Goal: Task Accomplishment & Management: Manage account settings

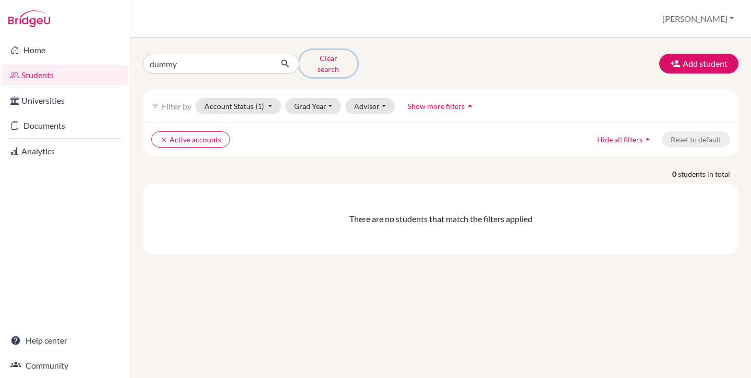
click at [329, 60] on button "Clear search" at bounding box center [328, 63] width 58 height 27
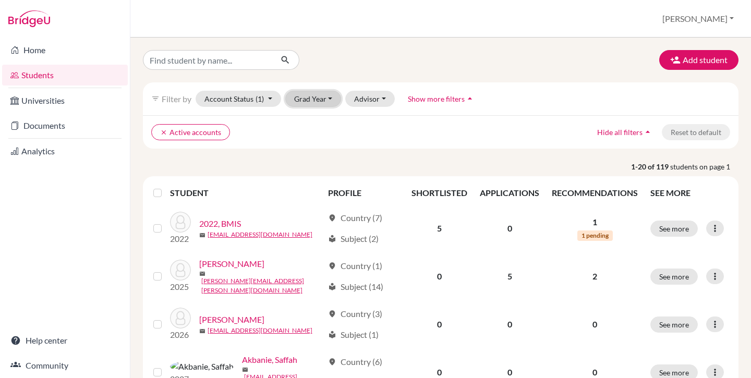
click at [320, 100] on button "Grad Year" at bounding box center [313, 99] width 56 height 16
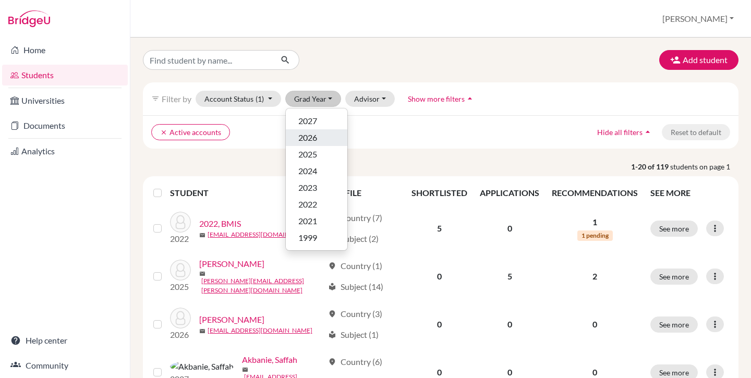
click at [317, 139] on span "2026" at bounding box center [307, 137] width 19 height 13
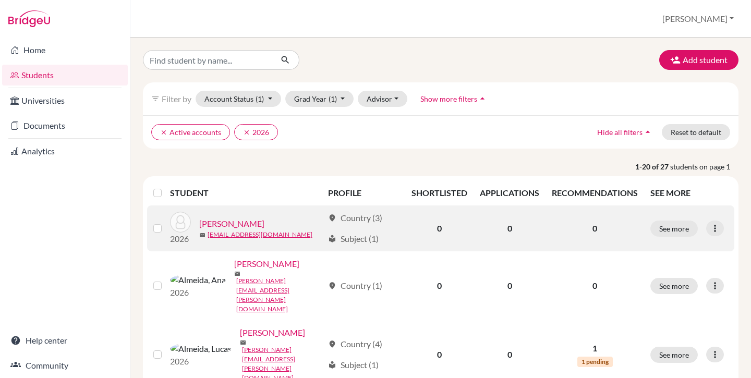
click at [233, 221] on link "Agulto, Bianca" at bounding box center [231, 223] width 65 height 13
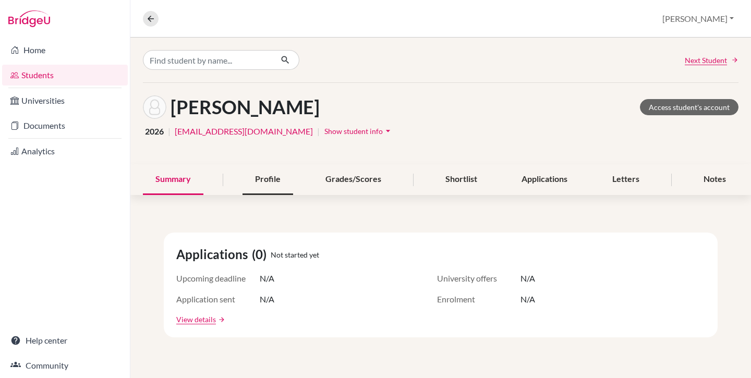
click at [261, 180] on div "Profile" at bounding box center [267, 179] width 51 height 31
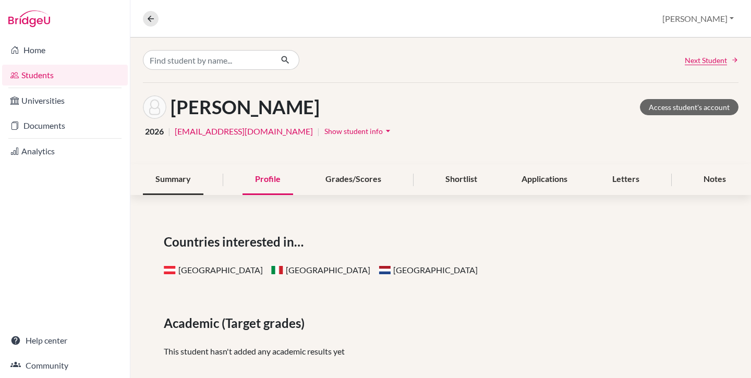
click at [169, 176] on div "Summary" at bounding box center [173, 179] width 60 height 31
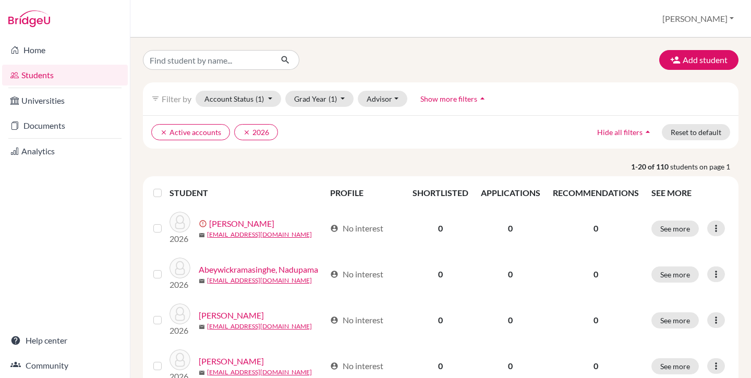
click at [166, 187] on label at bounding box center [166, 187] width 0 height 0
click at [0, 0] on input "checkbox" at bounding box center [0, 0] width 0 height 0
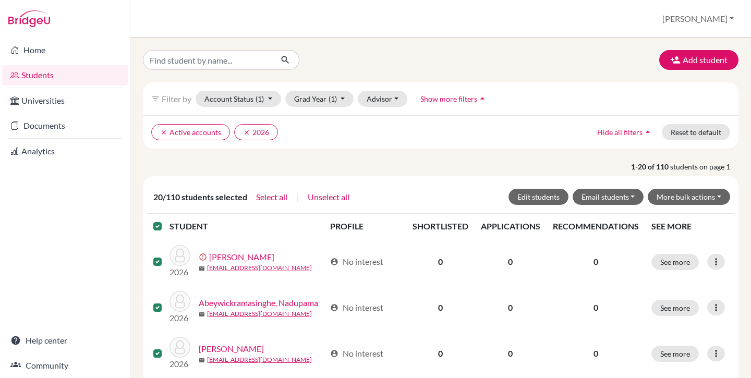
click at [166, 220] on label at bounding box center [166, 220] width 0 height 0
click at [0, 0] on input "checkbox" at bounding box center [0, 0] width 0 height 0
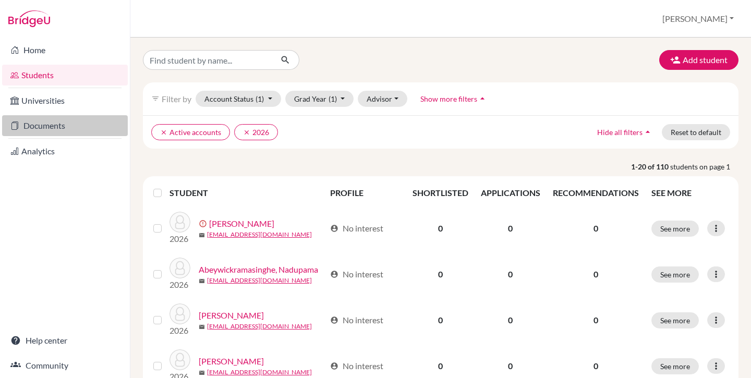
click at [55, 131] on link "Documents" at bounding box center [65, 125] width 126 height 21
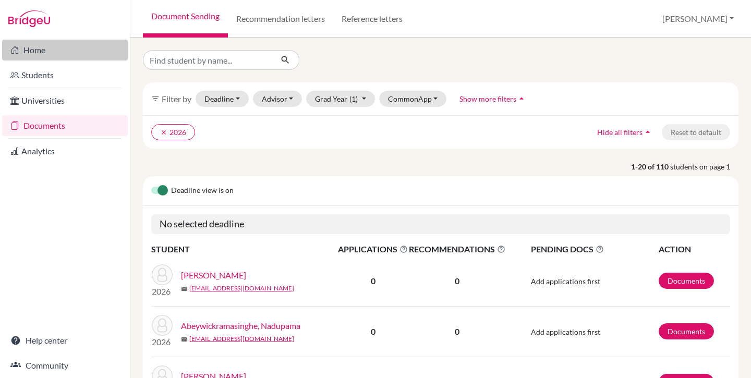
click at [29, 49] on link "Home" at bounding box center [65, 50] width 126 height 21
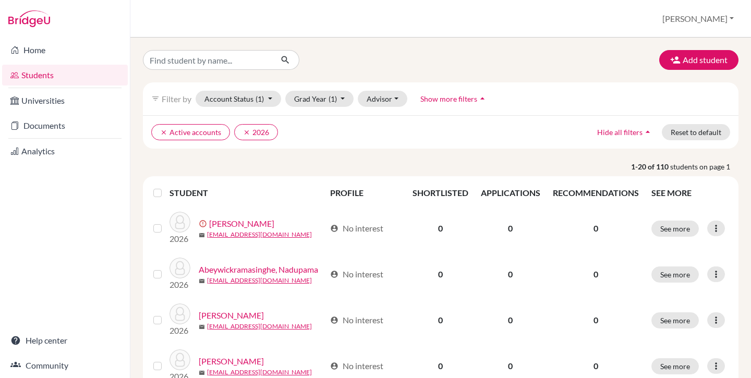
click at [166, 187] on label at bounding box center [166, 187] width 0 height 0
click at [0, 0] on input "checkbox" at bounding box center [0, 0] width 0 height 0
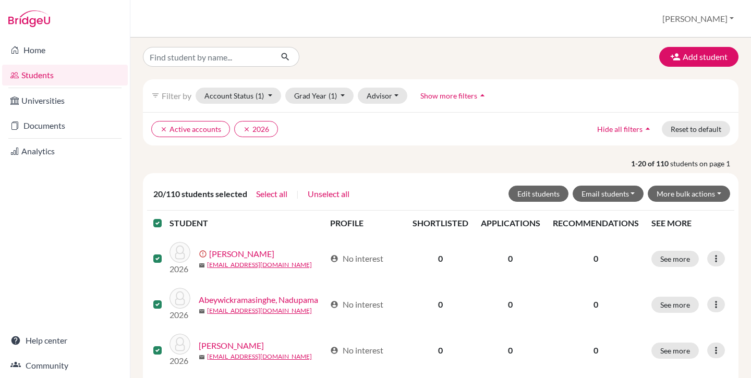
scroll to position [4, 0]
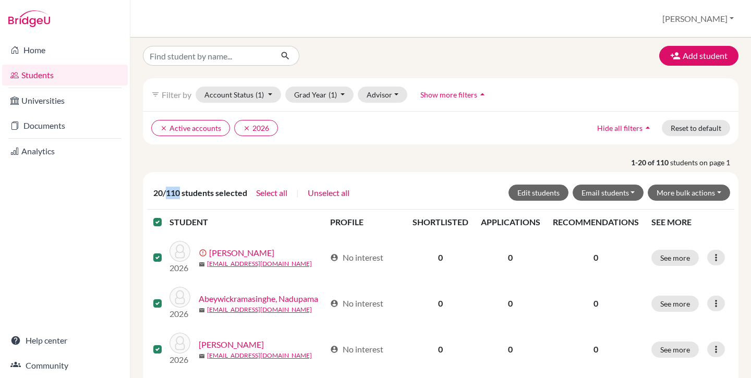
drag, startPoint x: 167, startPoint y: 191, endPoint x: 181, endPoint y: 192, distance: 14.1
click at [181, 192] on span "20/110 students selected" at bounding box center [200, 193] width 94 height 13
click at [198, 196] on span "20/110 students selected" at bounding box center [200, 193] width 94 height 13
click at [269, 194] on button "Select all" at bounding box center [272, 193] width 32 height 14
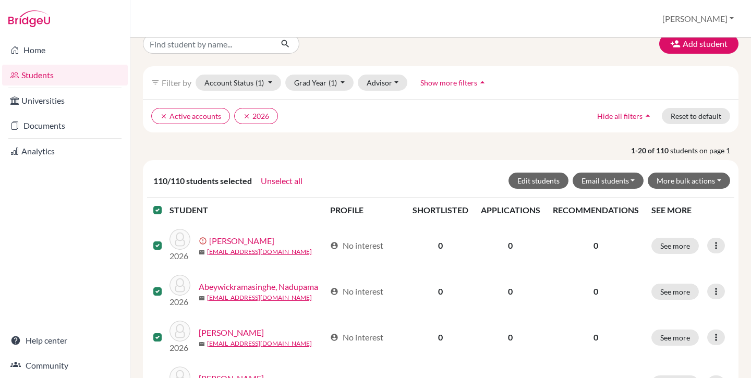
scroll to position [18, 0]
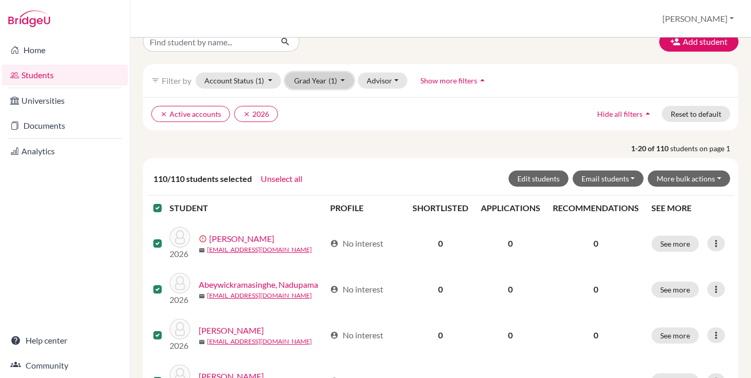
click at [321, 85] on button "Grad Year (1)" at bounding box center [319, 80] width 69 height 16
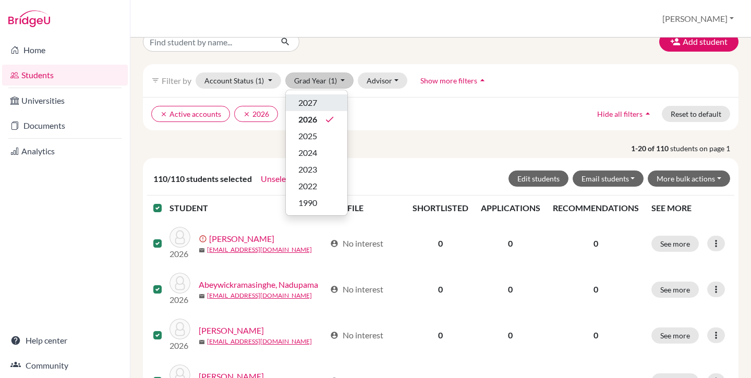
click at [320, 101] on div "2027" at bounding box center [316, 102] width 37 height 13
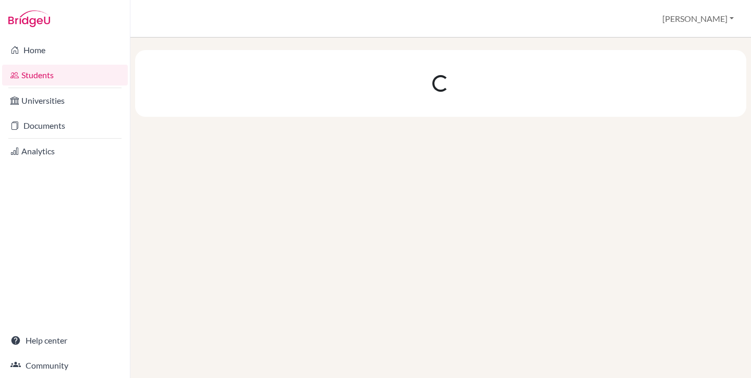
scroll to position [0, 0]
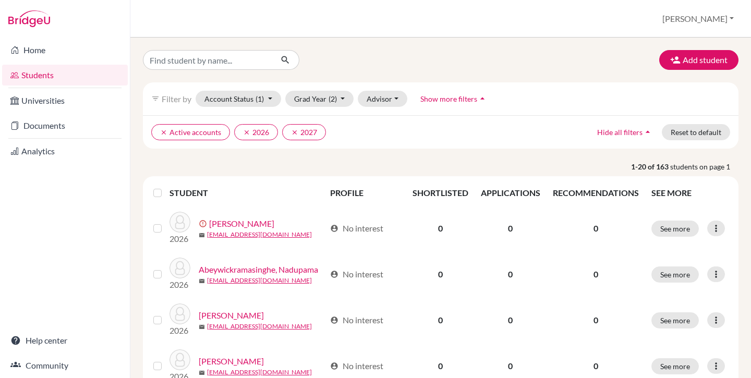
click at [166, 187] on label at bounding box center [166, 187] width 0 height 0
click at [0, 0] on input "checkbox" at bounding box center [0, 0] width 0 height 0
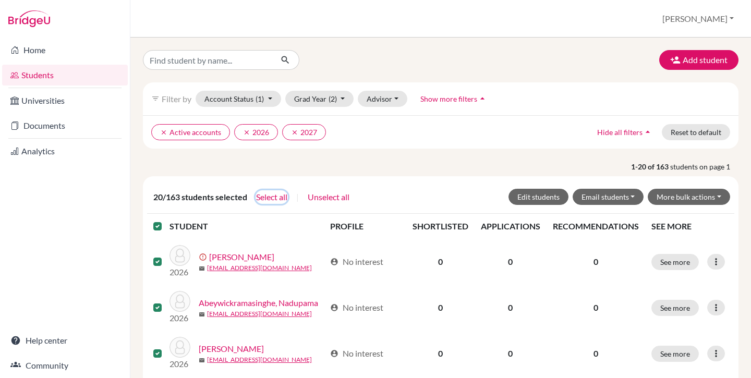
click at [265, 197] on button "Select all" at bounding box center [272, 197] width 32 height 14
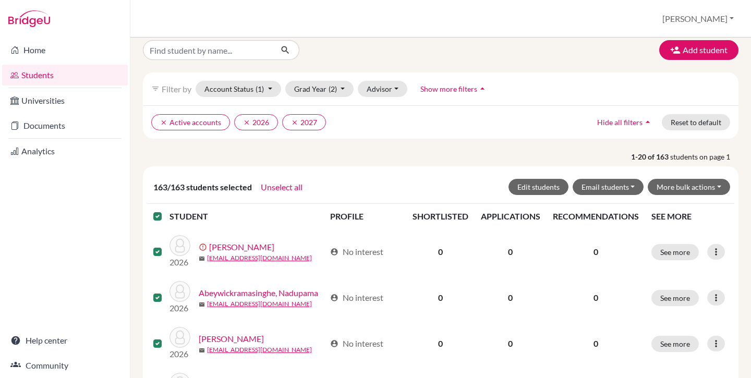
scroll to position [11, 0]
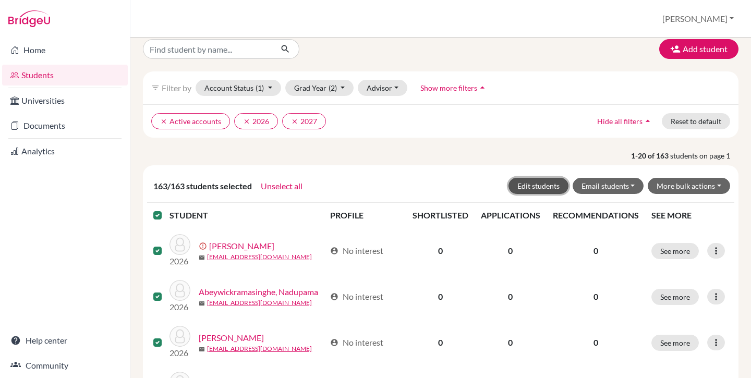
click at [537, 188] on button "Edit students" at bounding box center [538, 186] width 60 height 16
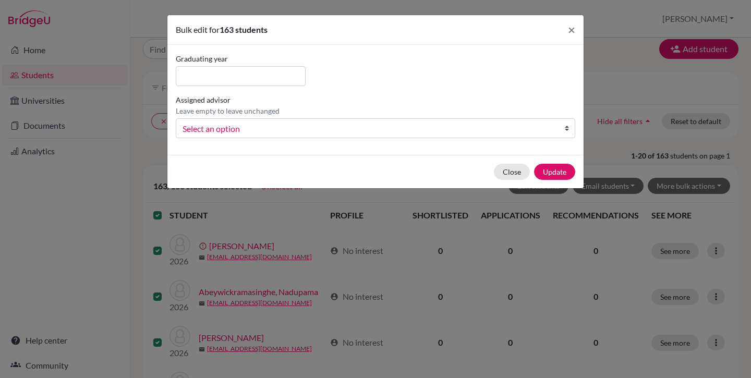
click at [219, 133] on span "Select an option" at bounding box center [369, 129] width 372 height 14
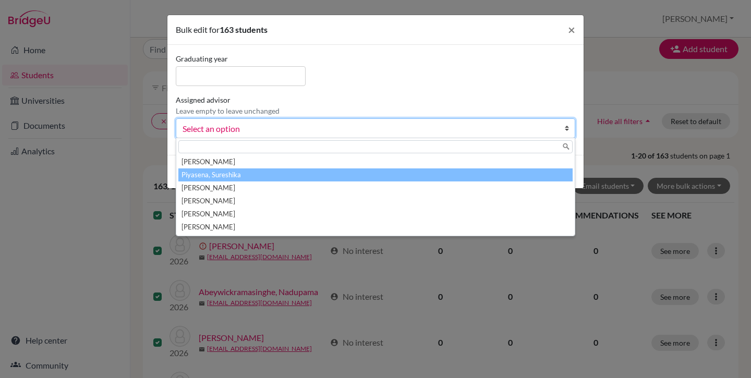
click at [226, 176] on li "Piyasena, Sureshika" at bounding box center [375, 174] width 394 height 13
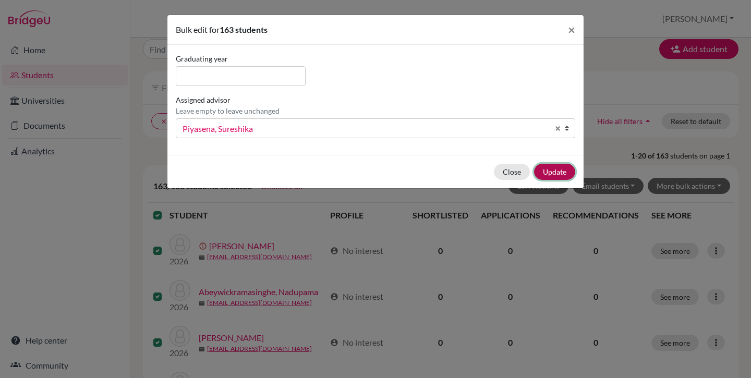
click at [557, 173] on button "Update" at bounding box center [554, 172] width 41 height 16
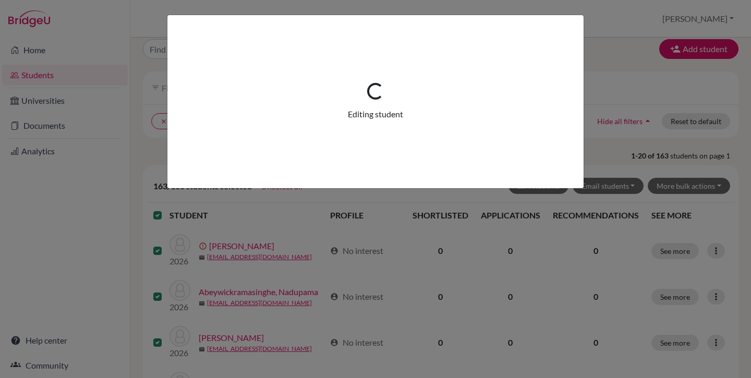
scroll to position [0, 0]
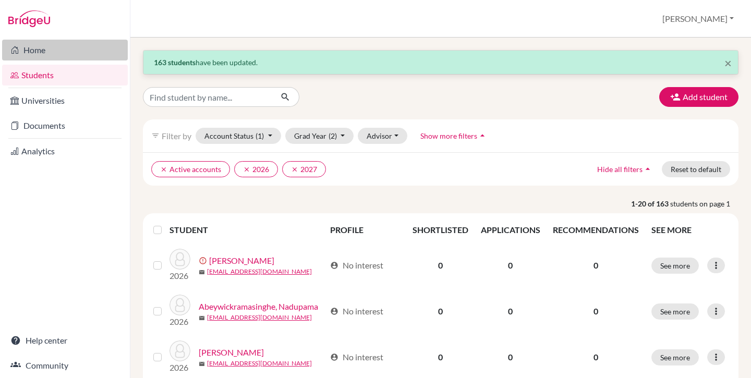
click at [41, 51] on link "Home" at bounding box center [65, 50] width 126 height 21
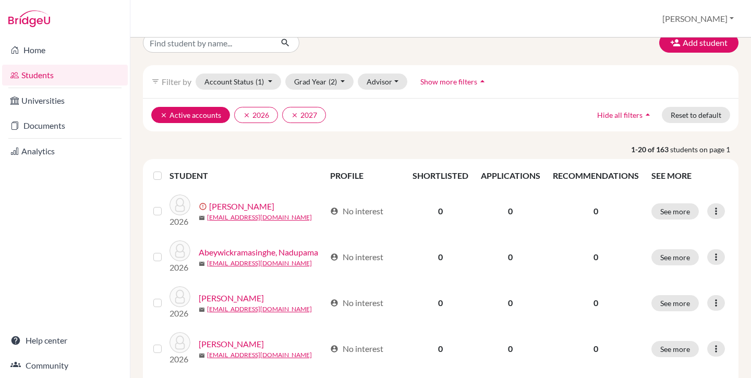
scroll to position [20, 0]
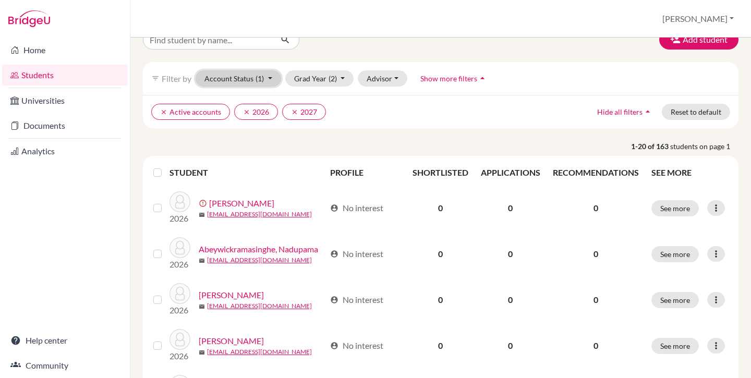
click at [247, 75] on button "Account Status (1)" at bounding box center [239, 78] width 86 height 16
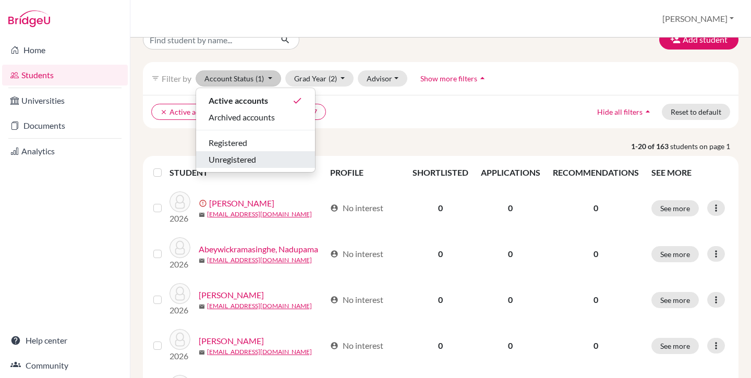
click at [238, 160] on span "Unregistered" at bounding box center [232, 159] width 47 height 13
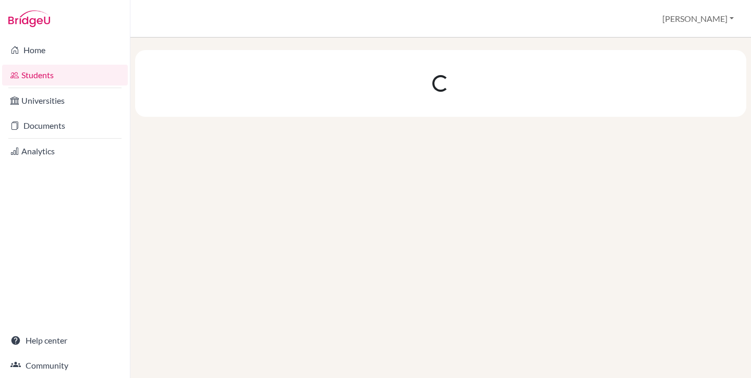
scroll to position [0, 0]
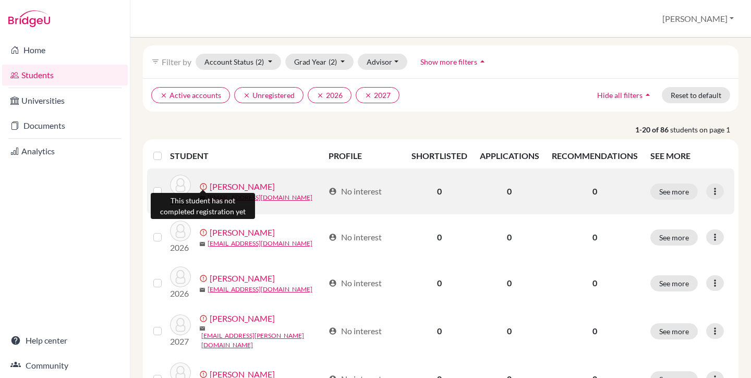
scroll to position [38, 0]
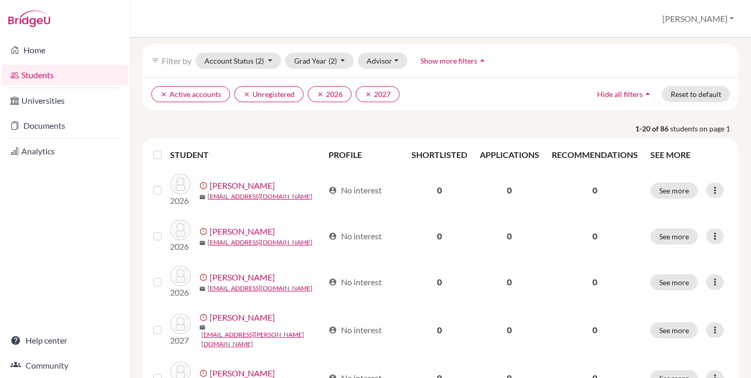
click at [166, 149] on label at bounding box center [166, 149] width 0 height 0
click at [0, 0] on input "checkbox" at bounding box center [0, 0] width 0 height 0
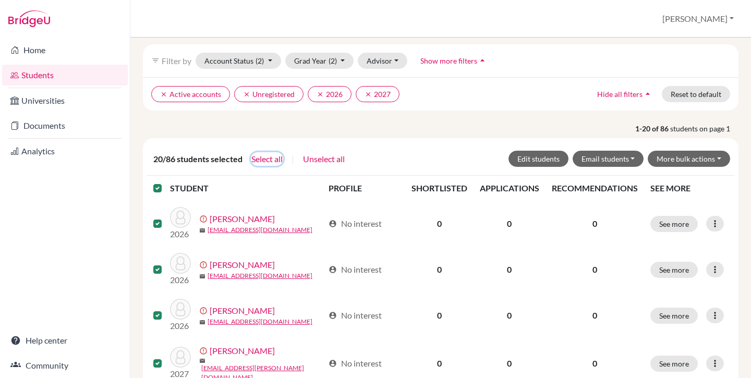
click at [263, 159] on button "Select all" at bounding box center [267, 159] width 32 height 14
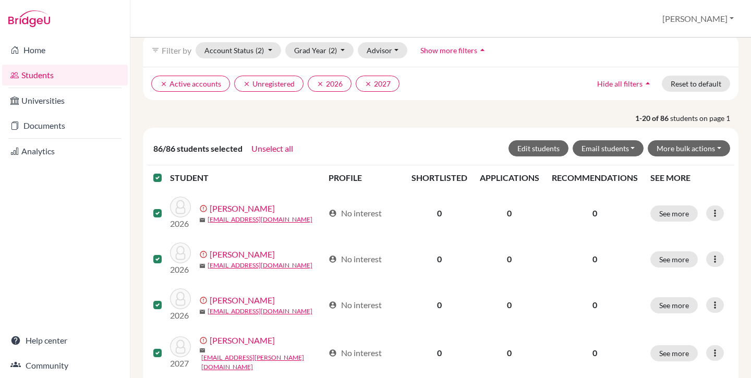
scroll to position [50, 0]
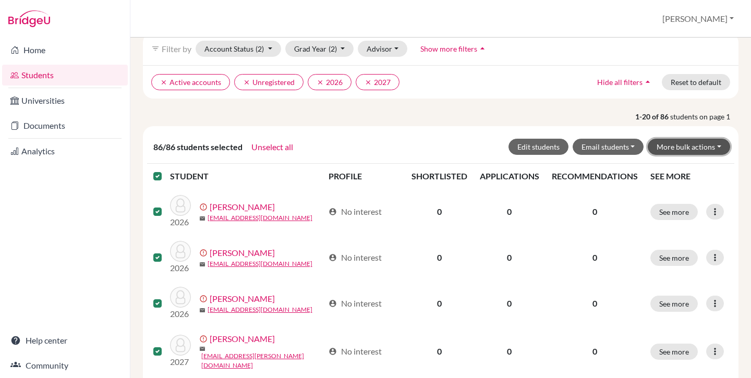
click at [652, 150] on button "More bulk actions" at bounding box center [689, 147] width 82 height 16
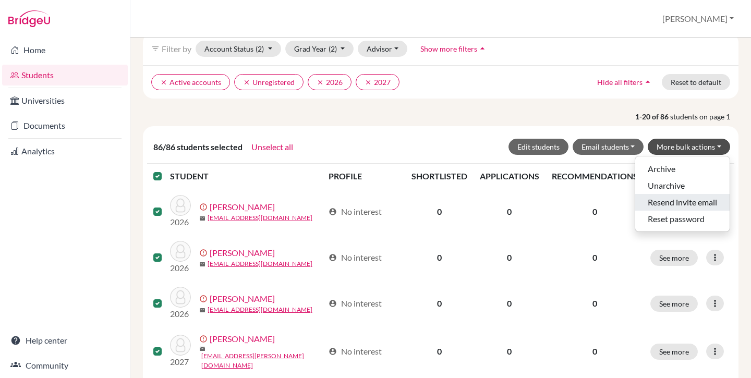
click at [683, 203] on button "Resend invite email" at bounding box center [682, 202] width 94 height 17
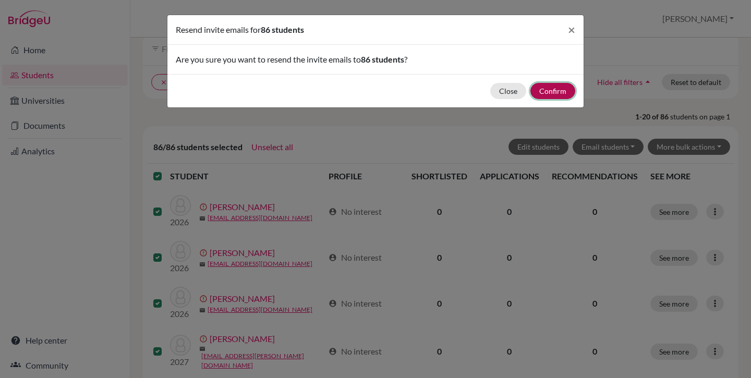
click at [557, 92] on button "Confirm" at bounding box center [552, 91] width 45 height 16
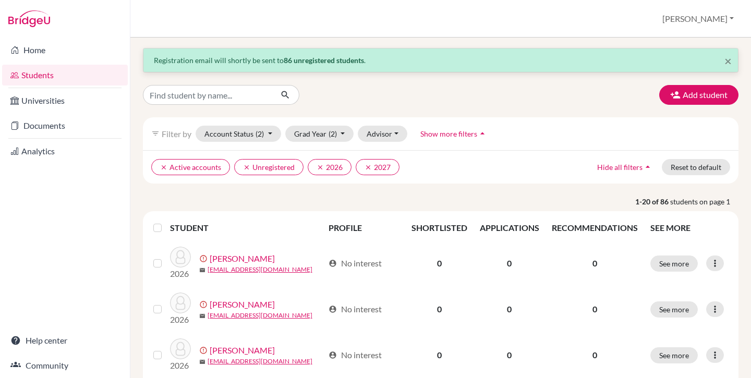
scroll to position [0, 0]
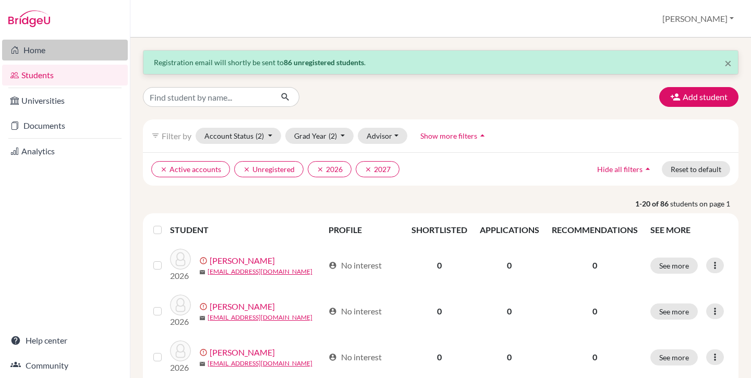
click at [32, 53] on link "Home" at bounding box center [65, 50] width 126 height 21
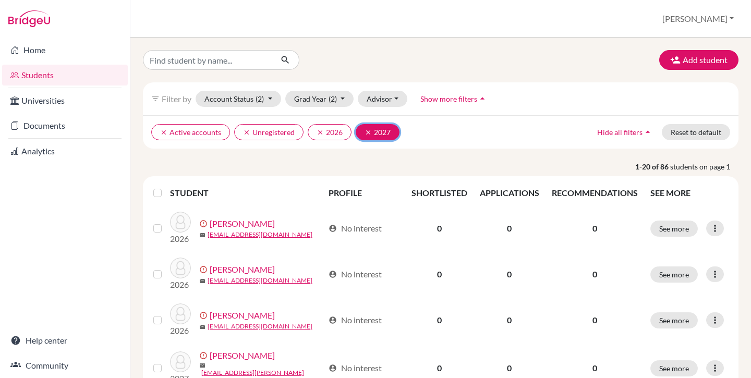
click at [364, 133] on icon "clear" at bounding box center [367, 132] width 7 height 7
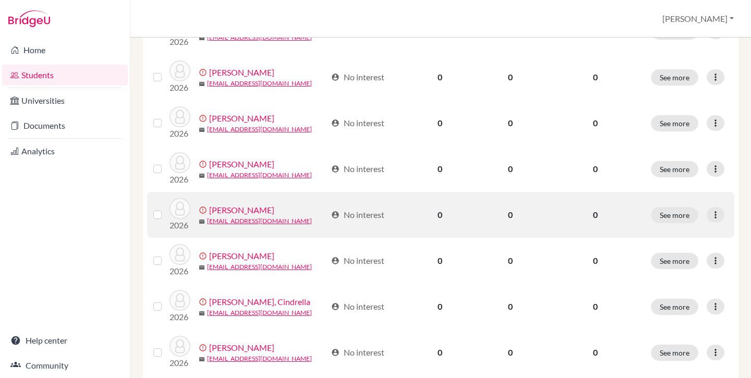
scroll to position [201, 0]
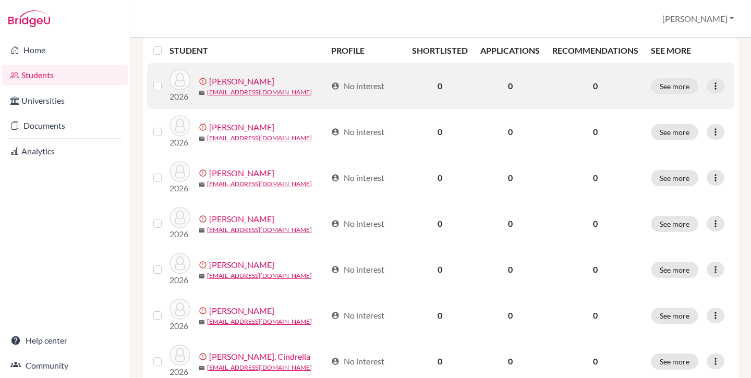
click at [166, 80] on label at bounding box center [166, 80] width 0 height 0
click at [0, 0] on input "checkbox" at bounding box center [0, 0] width 0 height 0
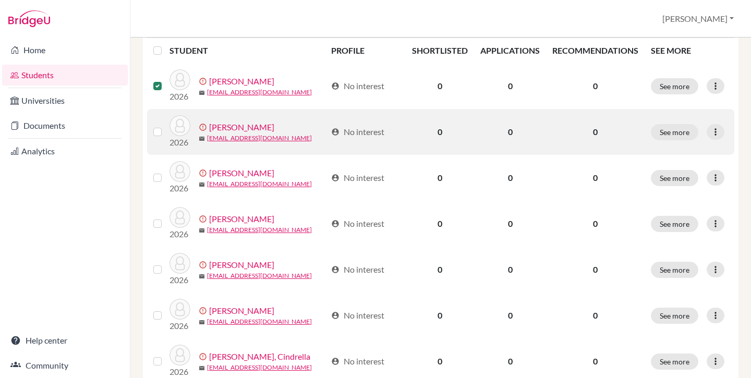
click at [166, 126] on label at bounding box center [166, 126] width 0 height 0
click at [0, 0] on input "checkbox" at bounding box center [0, 0] width 0 height 0
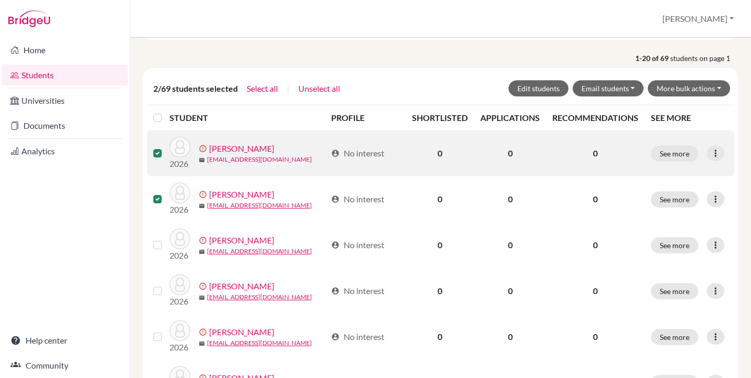
scroll to position [105, 0]
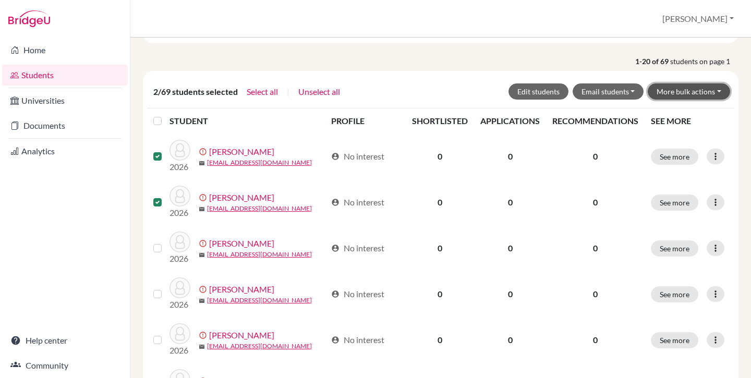
click at [684, 91] on button "More bulk actions" at bounding box center [689, 91] width 82 height 16
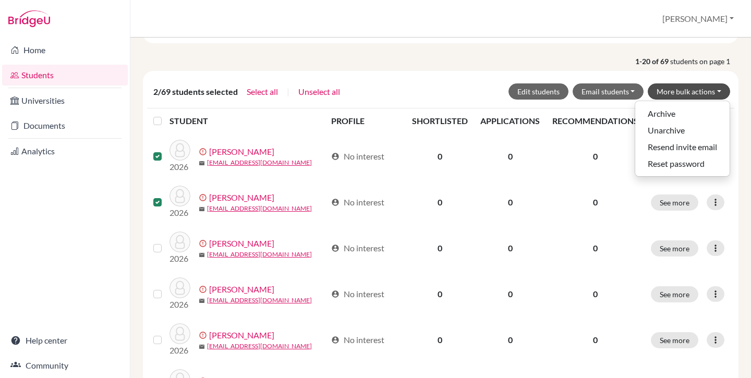
click at [446, 59] on p "1-20 of 69 students on page 1" at bounding box center [440, 61] width 611 height 11
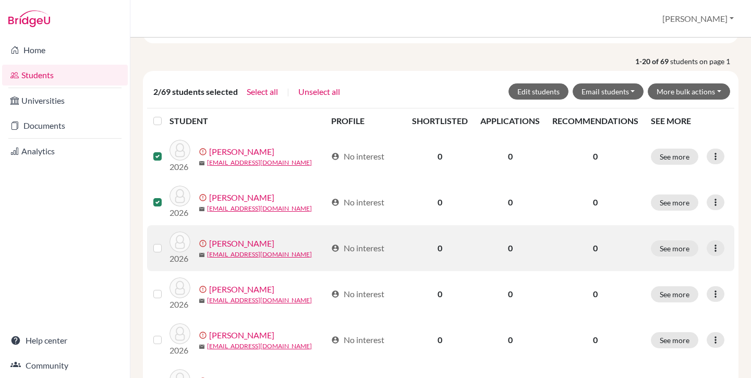
click at [166, 242] on label at bounding box center [166, 242] width 0 height 0
click at [0, 0] on input "checkbox" at bounding box center [0, 0] width 0 height 0
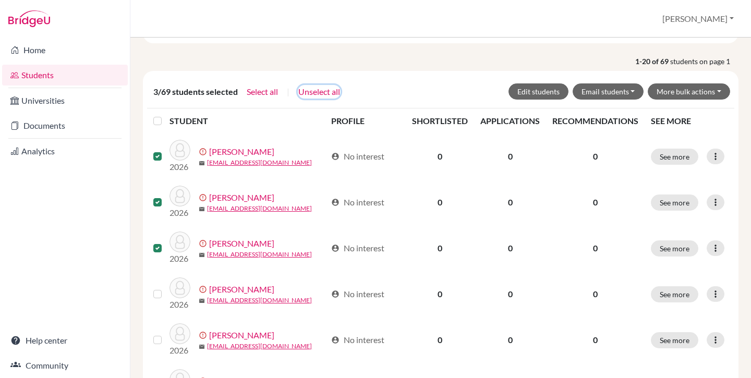
click at [326, 93] on button "Unselect all" at bounding box center [319, 92] width 43 height 14
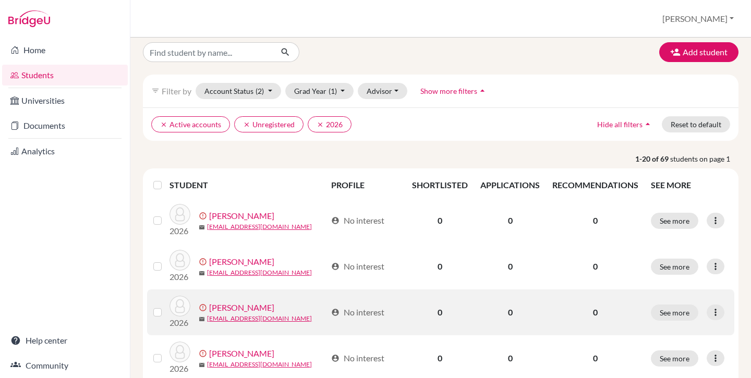
scroll to position [0, 0]
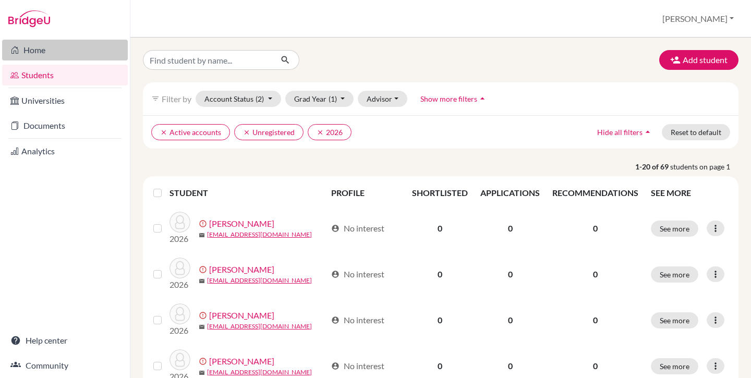
click at [46, 49] on link "Home" at bounding box center [65, 50] width 126 height 21
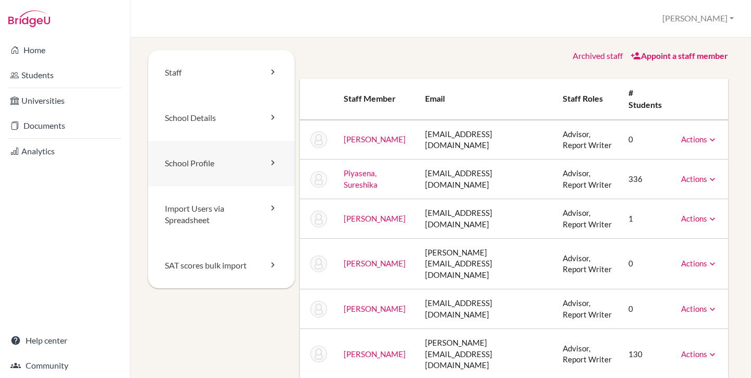
click at [217, 159] on link "School Profile" at bounding box center [221, 163] width 147 height 45
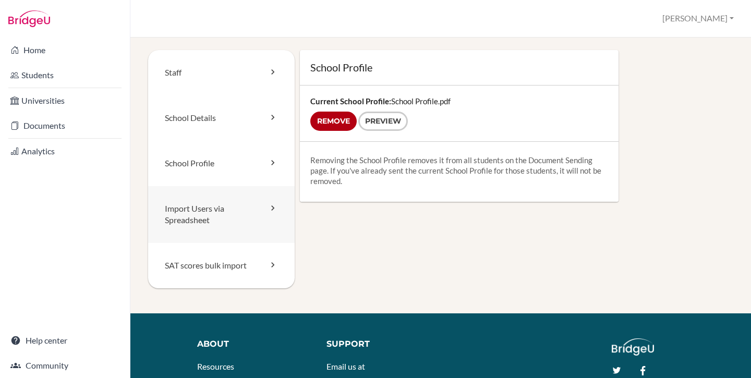
click at [218, 218] on link "Import Users via Spreadsheet" at bounding box center [221, 214] width 147 height 57
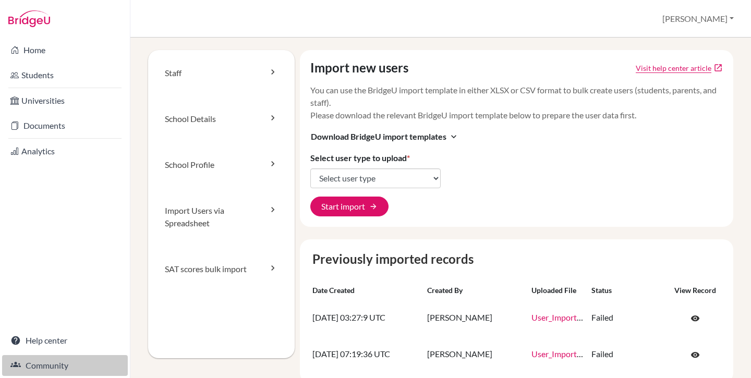
click at [63, 369] on link "Community" at bounding box center [65, 365] width 126 height 21
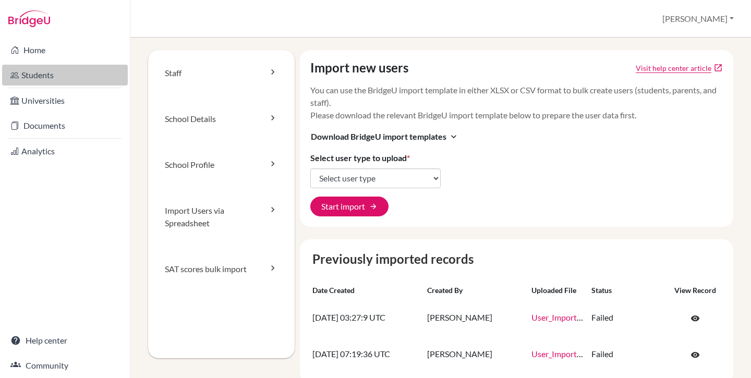
click at [49, 75] on link "Students" at bounding box center [65, 75] width 126 height 21
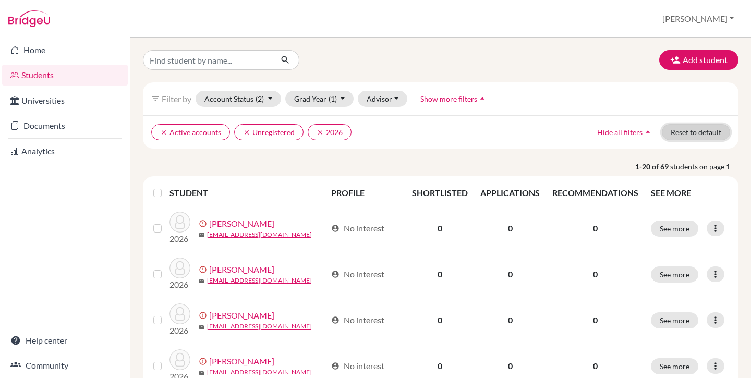
click at [698, 134] on button "Reset to default" at bounding box center [696, 132] width 68 height 16
